Goal: Task Accomplishment & Management: Manage account settings

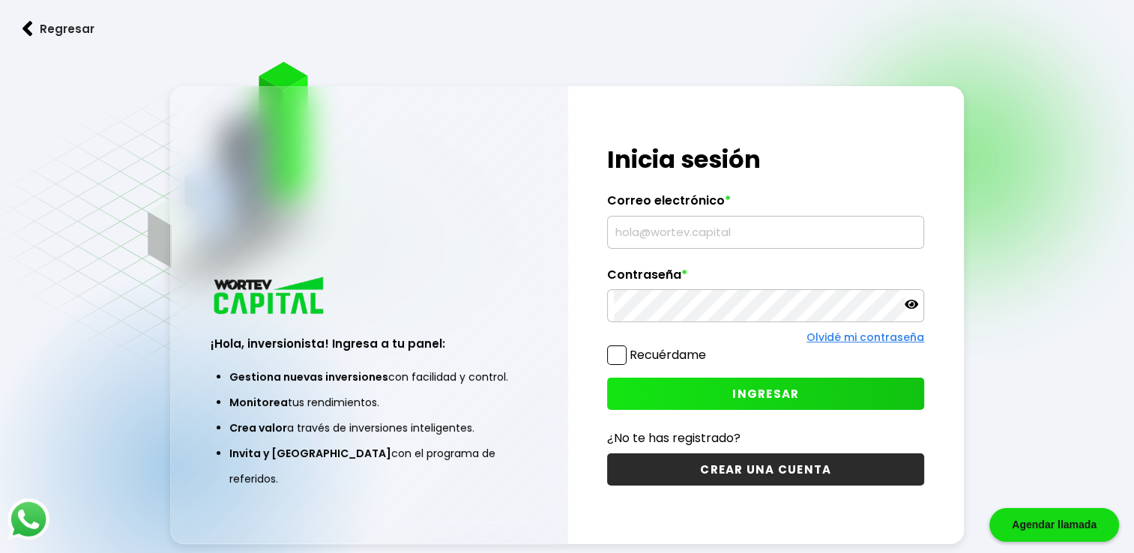
type input "[EMAIL_ADDRESS][DOMAIN_NAME]"
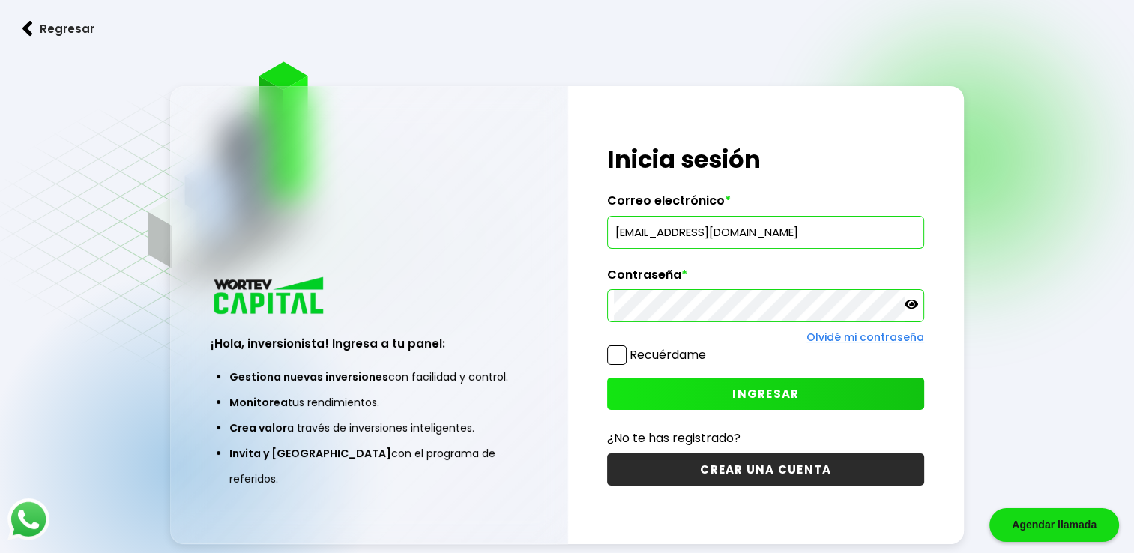
click at [913, 301] on icon at bounding box center [911, 304] width 13 height 9
click at [913, 301] on icon at bounding box center [911, 304] width 13 height 13
click at [913, 301] on icon at bounding box center [911, 304] width 13 height 9
click at [913, 301] on icon at bounding box center [911, 304] width 13 height 13
click at [740, 392] on span "INGRESAR" at bounding box center [766, 394] width 67 height 16
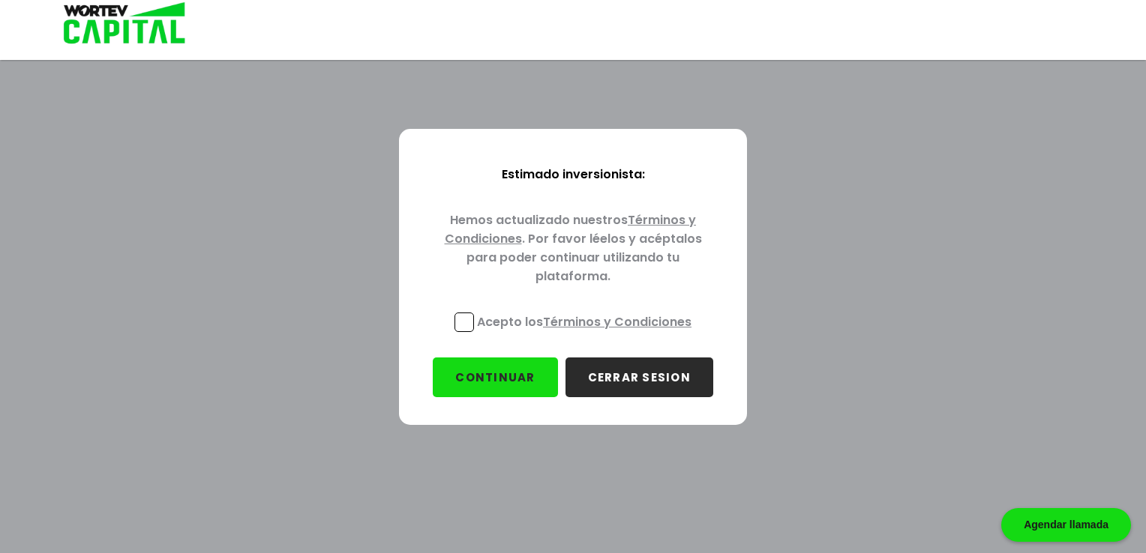
click at [469, 313] on span at bounding box center [463, 322] width 19 height 19
click at [587, 334] on input "Acepto los Términos y Condiciones" at bounding box center [587, 334] width 0 height 0
click at [493, 370] on button "CONTINUAR" at bounding box center [495, 378] width 124 height 40
